Goal: Obtain resource: Download file/media

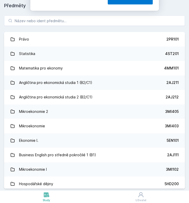
click at [94, 34] on button "Ne" at bounding box center [95, 33] width 19 height 13
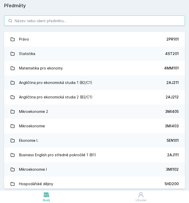
click at [97, 23] on input "search" at bounding box center [94, 20] width 181 height 10
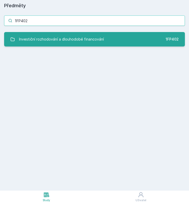
type input "1FP402"
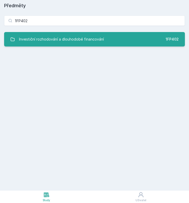
click at [64, 40] on div "Investiční rozhodování a dlouhodobé financování" at bounding box center [61, 39] width 85 height 10
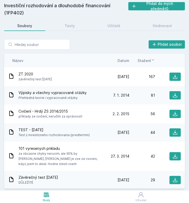
click at [102, 94] on div "Výpisky a všechny vypracované otázky Přehledná teorie i vypracované otázky" at bounding box center [56, 95] width 96 height 10
click at [177, 114] on icon at bounding box center [175, 113] width 5 height 5
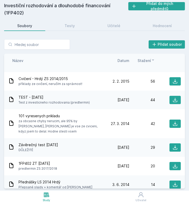
scroll to position [33, 0]
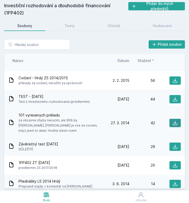
click at [174, 124] on icon at bounding box center [175, 122] width 5 height 5
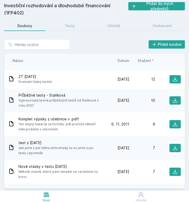
scroll to position [158, 0]
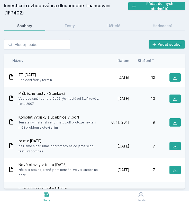
click at [81, 124] on span "Ten stejný materiál ve formátu .pdf protože někteří měli problém s otevřením" at bounding box center [60, 125] width 83 height 10
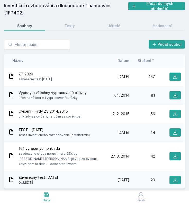
scroll to position [0, 0]
click at [158, 96] on div at bounding box center [168, 95] width 26 height 8
click at [177, 98] on button at bounding box center [175, 95] width 11 height 8
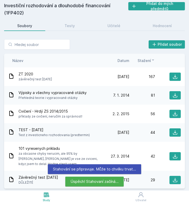
click at [153, 0] on html "Study Uživatel Studium Všechny předměty Moje předměty Konsolidovaná účetní závě…" at bounding box center [94, 101] width 189 height 203
